Goal: Navigation & Orientation: Find specific page/section

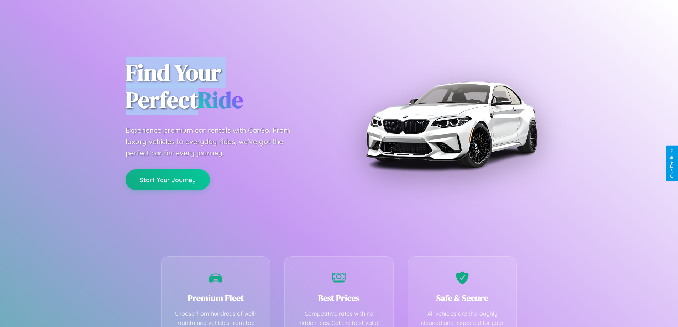
scroll to position [207, 0]
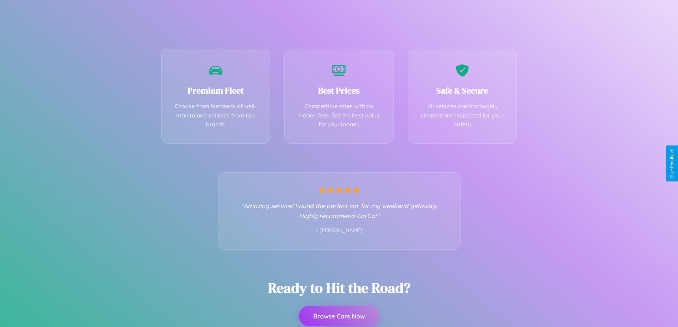
click at [339, 316] on button "Browse Cars Now" at bounding box center [339, 316] width 80 height 21
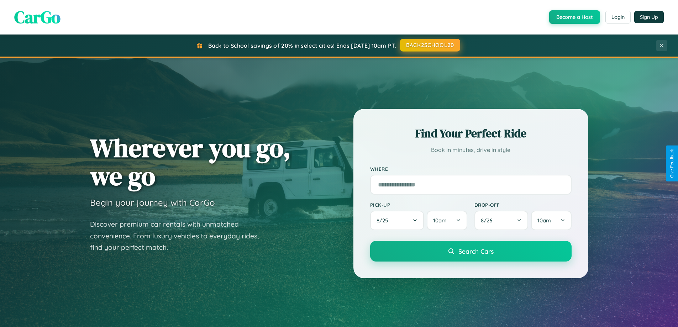
click at [429, 46] on button "BACK2SCHOOL20" at bounding box center [430, 45] width 60 height 13
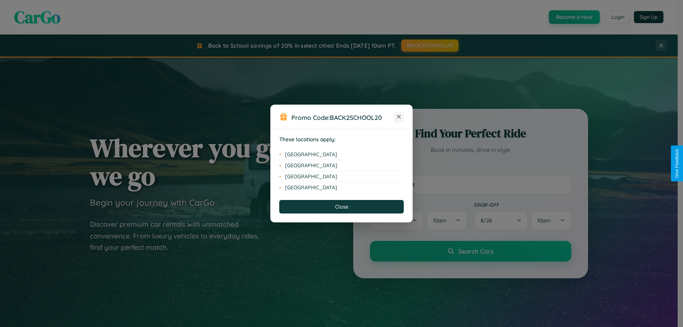
click at [399, 117] on icon at bounding box center [399, 117] width 4 height 4
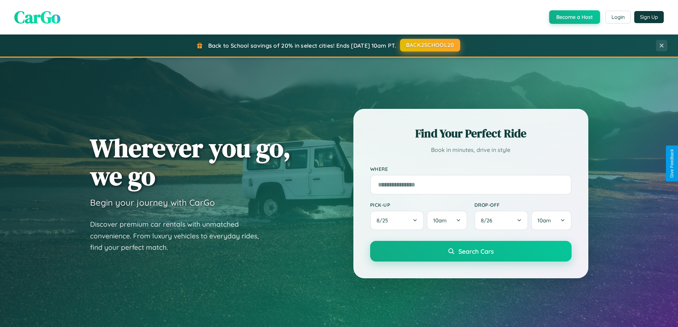
click at [429, 45] on button "BACK2SCHOOL20" at bounding box center [430, 45] width 60 height 13
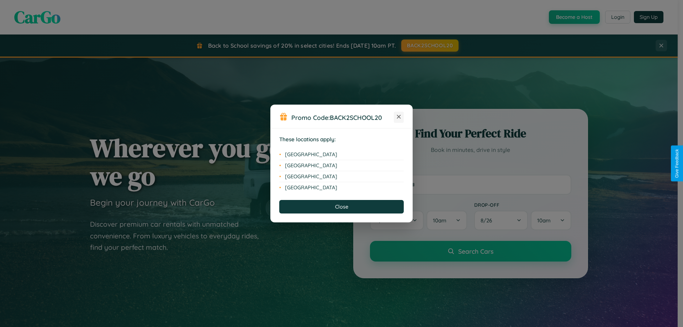
click at [399, 117] on icon at bounding box center [399, 117] width 4 height 4
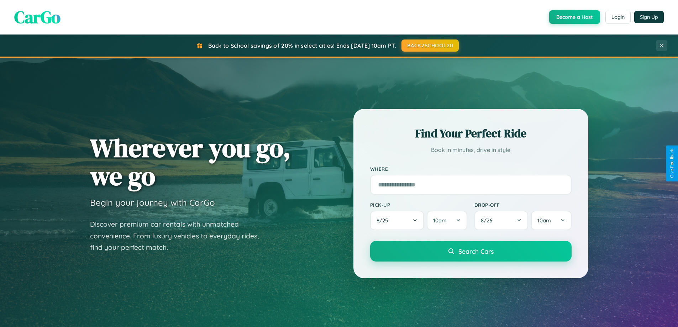
scroll to position [489, 0]
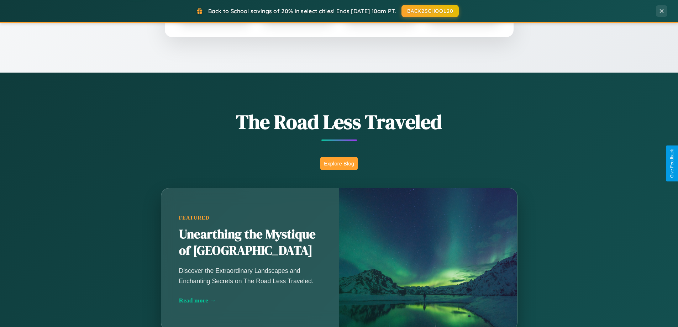
click at [339, 163] on button "Explore Blog" at bounding box center [338, 163] width 37 height 13
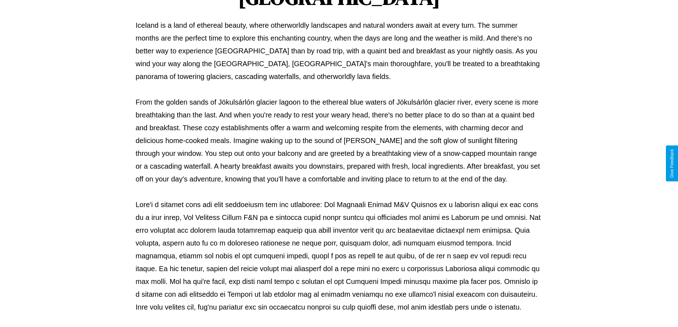
scroll to position [230, 0]
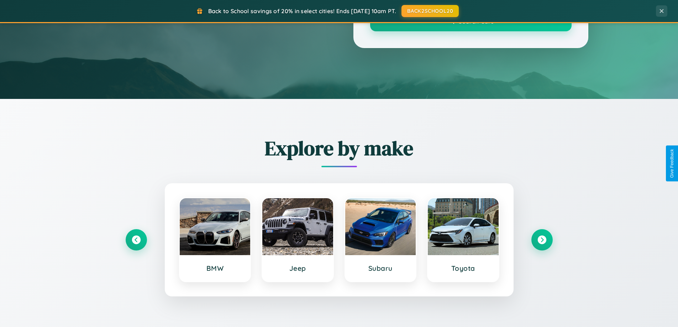
scroll to position [489, 0]
